Goal: Information Seeking & Learning: Check status

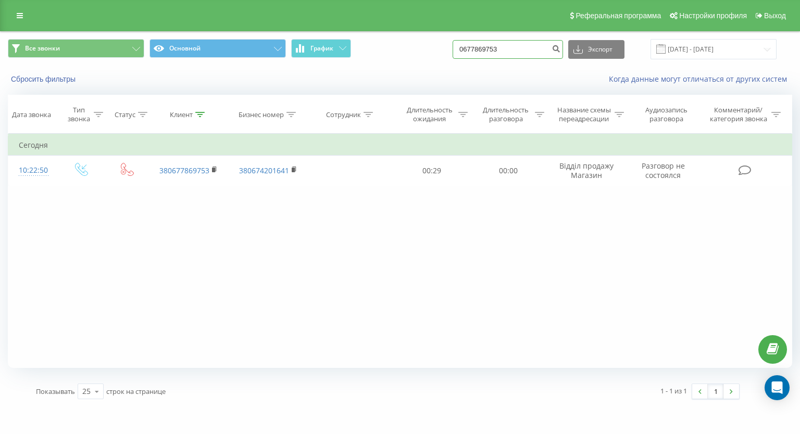
drag, startPoint x: 514, startPoint y: 57, endPoint x: 439, endPoint y: 63, distance: 75.7
click at [439, 63] on div "Все звонки Основной График 0677869753 Экспорт .csv .xls .xlsx 19.06.2025 - 19.0…" at bounding box center [400, 49] width 799 height 35
paste input "380979741342"
type input "380979741342"
click at [560, 49] on icon "submit" at bounding box center [556, 47] width 9 height 6
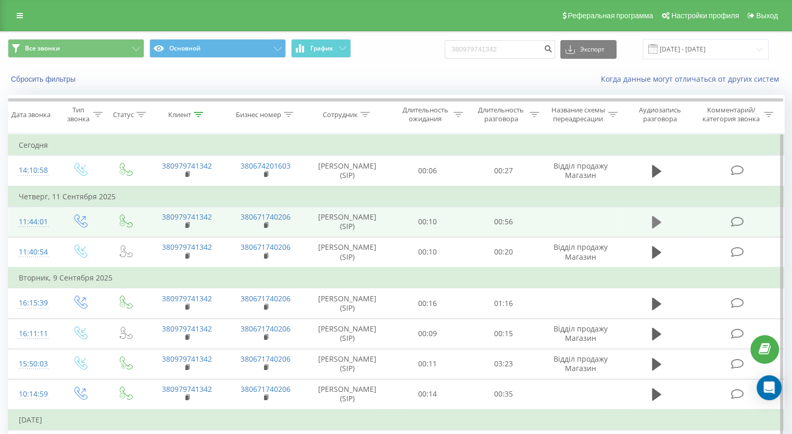
click at [656, 222] on icon at bounding box center [656, 222] width 9 height 13
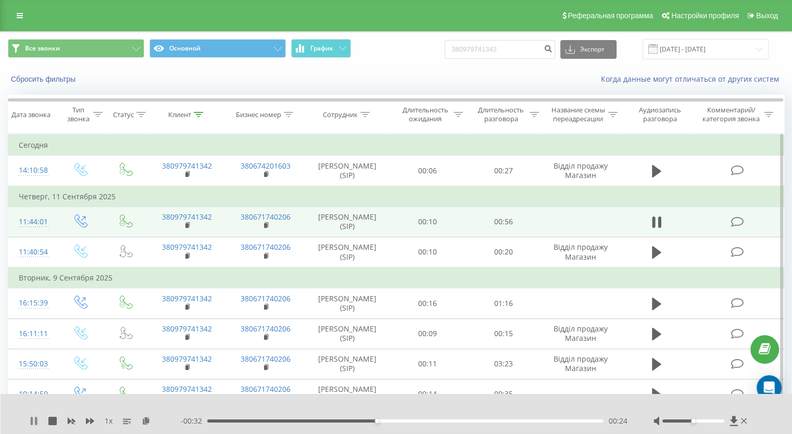
click at [35, 423] on icon at bounding box center [36, 421] width 2 height 8
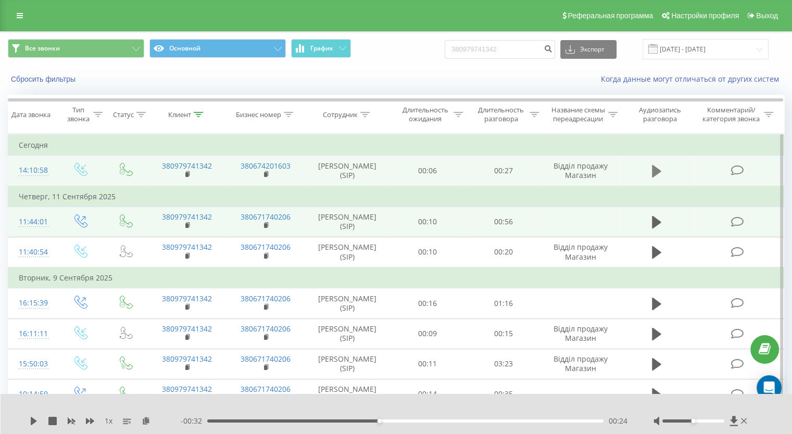
click at [654, 164] on icon at bounding box center [656, 171] width 9 height 15
click at [33, 421] on icon at bounding box center [34, 421] width 8 height 8
drag, startPoint x: 524, startPoint y: 49, endPoint x: 410, endPoint y: 53, distance: 113.6
click at [410, 53] on div "Все звонки Основной График 380979741342 Экспорт .csv .xls .xlsx 19.06.2025 - 19…" at bounding box center [396, 49] width 777 height 20
paste input "[PHONE_NUMBER]"
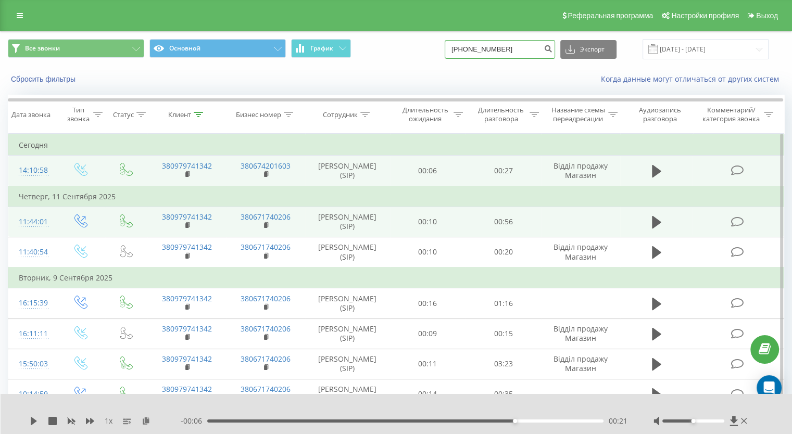
type input "[PHONE_NUMBER]"
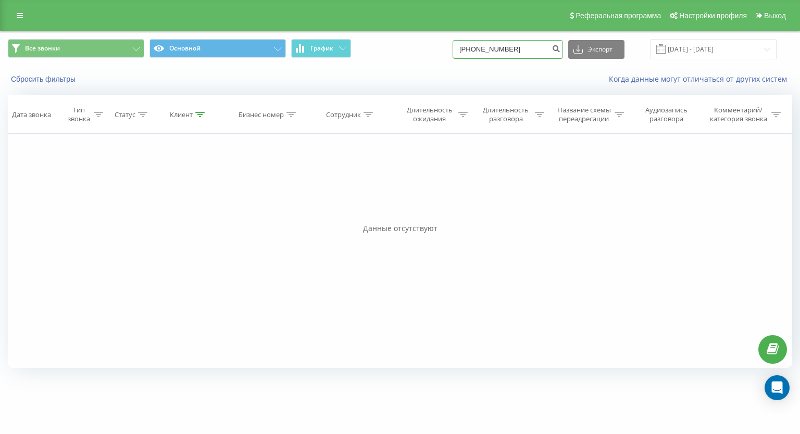
click at [511, 53] on input "[PHONE_NUMBER]" at bounding box center [508, 49] width 110 height 19
type input "0677869753"
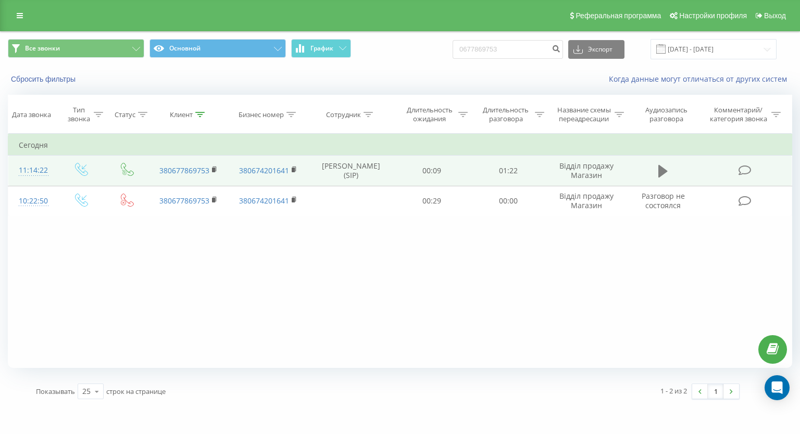
click at [660, 177] on icon at bounding box center [662, 171] width 9 height 15
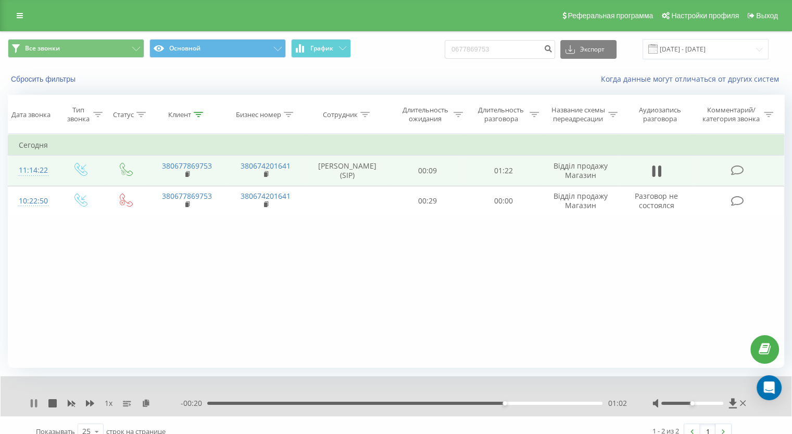
click at [34, 404] on icon at bounding box center [34, 403] width 8 height 8
